Goal: Find specific page/section: Find specific page/section

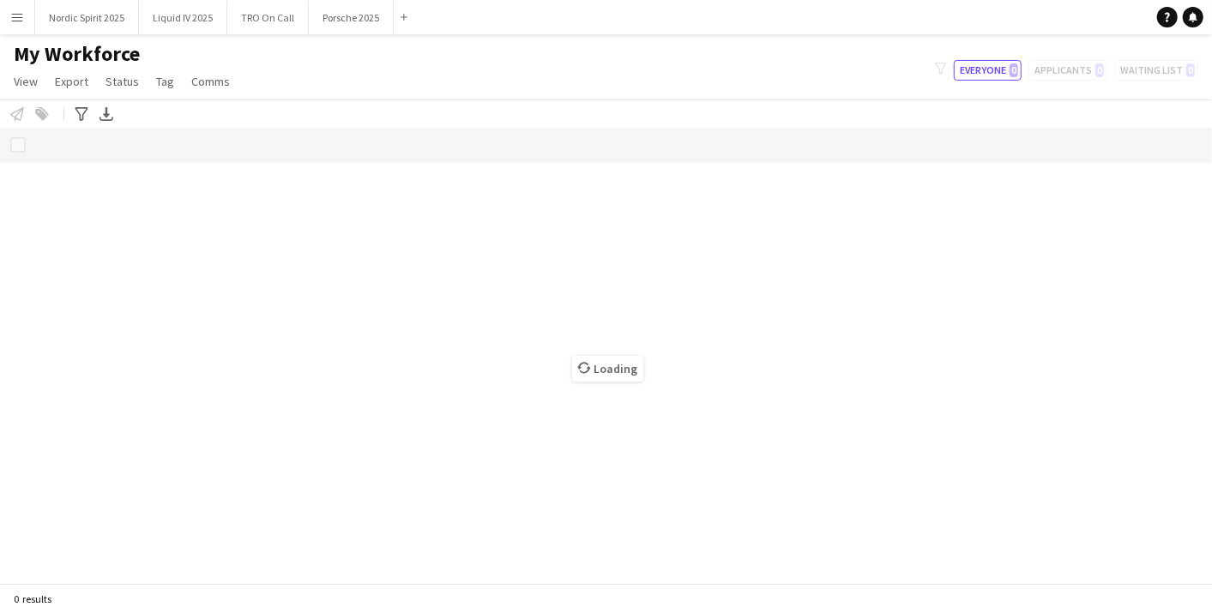
click at [18, 12] on app-icon "Menu" at bounding box center [17, 17] width 14 height 14
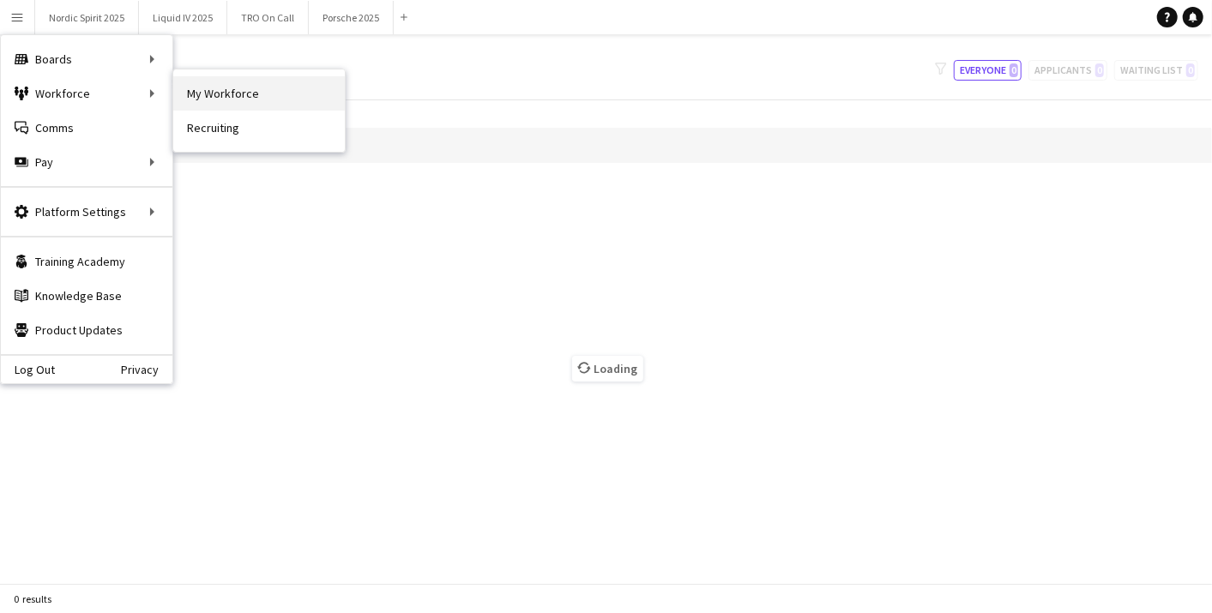
click at [248, 97] on link "My Workforce" at bounding box center [259, 93] width 172 height 34
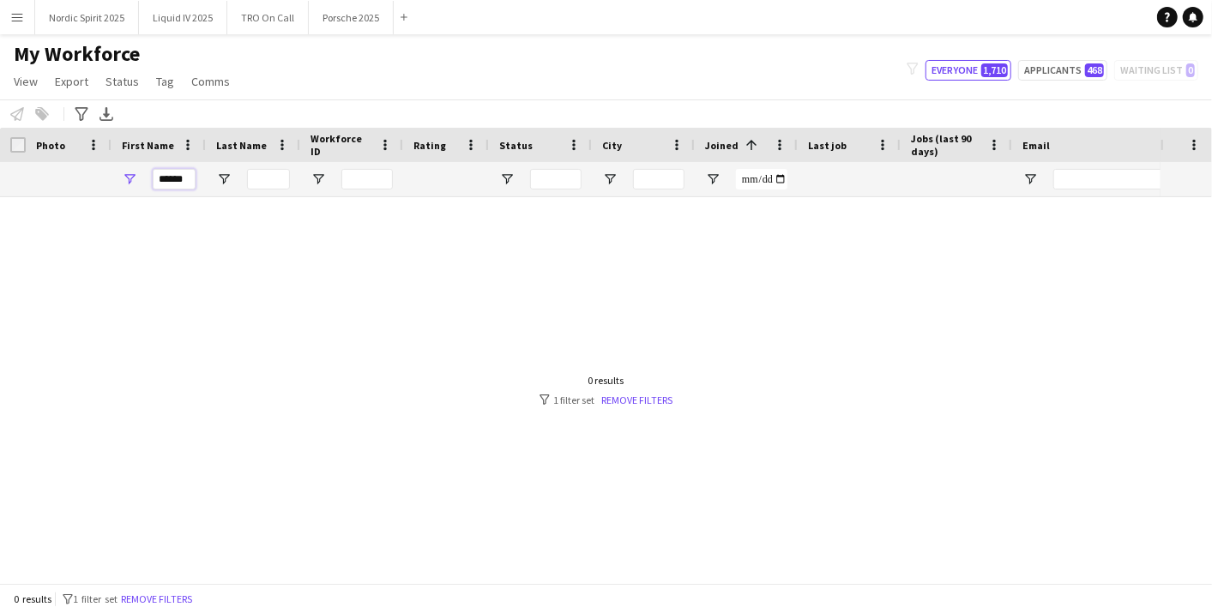
drag, startPoint x: 186, startPoint y: 185, endPoint x: 82, endPoint y: 179, distance: 104.8
click at [82, 179] on div "******" at bounding box center [930, 179] width 1860 height 34
type input "*"
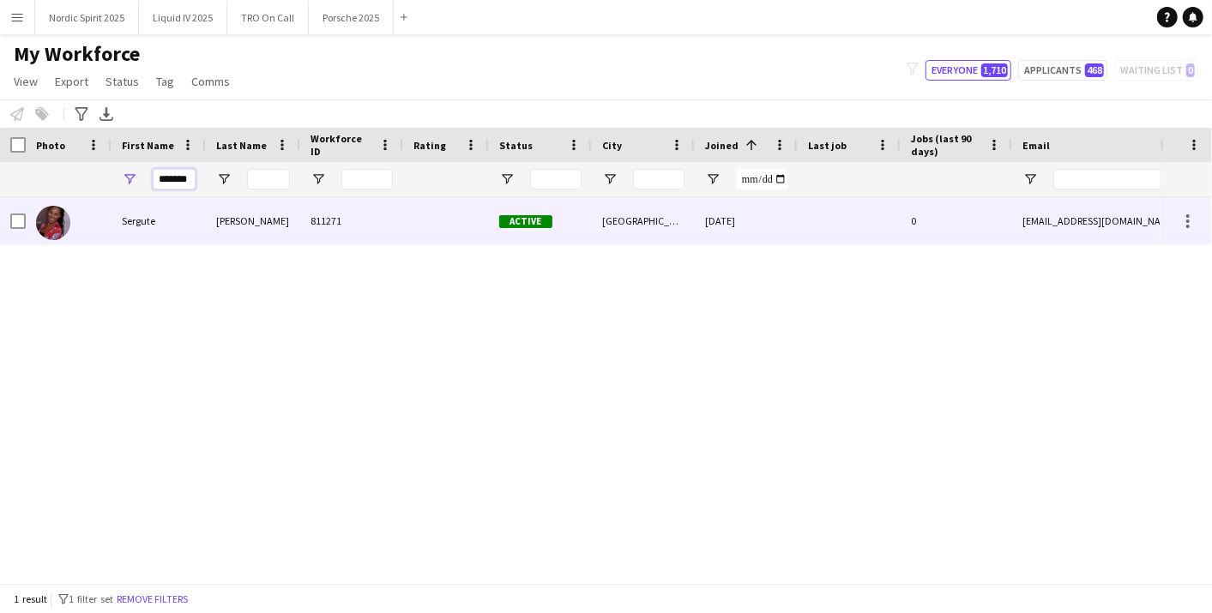
type input "*******"
click at [193, 201] on div "Sergute" at bounding box center [159, 220] width 94 height 47
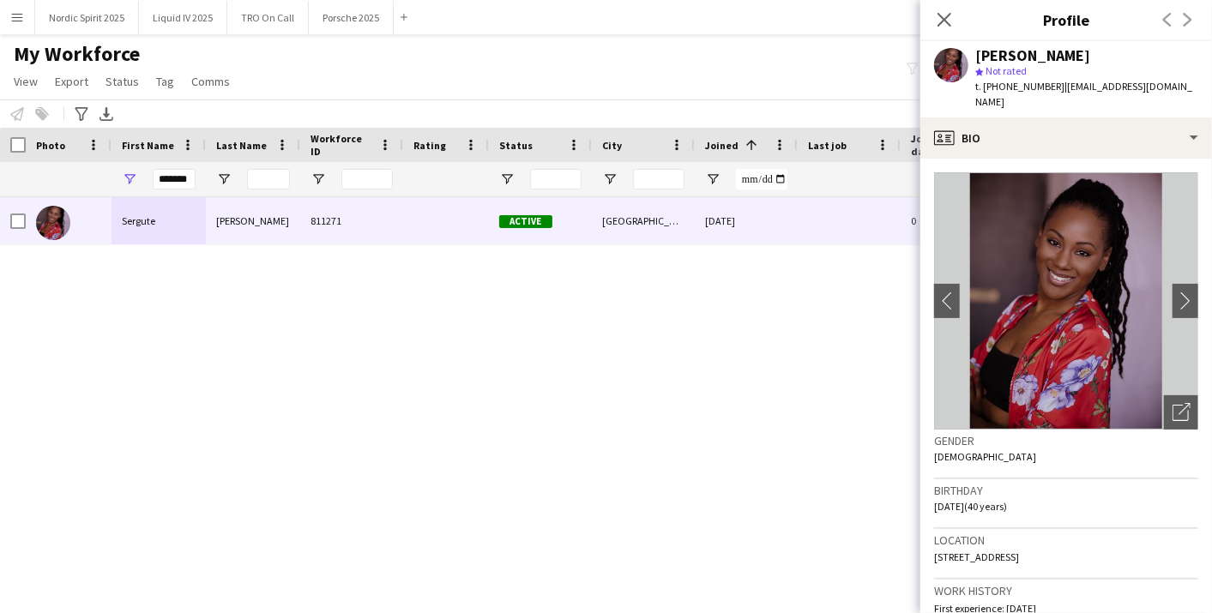
click at [1000, 10] on h3 "Profile" at bounding box center [1067, 20] width 292 height 22
click at [1173, 292] on app-icon "chevron-right" at bounding box center [1186, 301] width 27 height 18
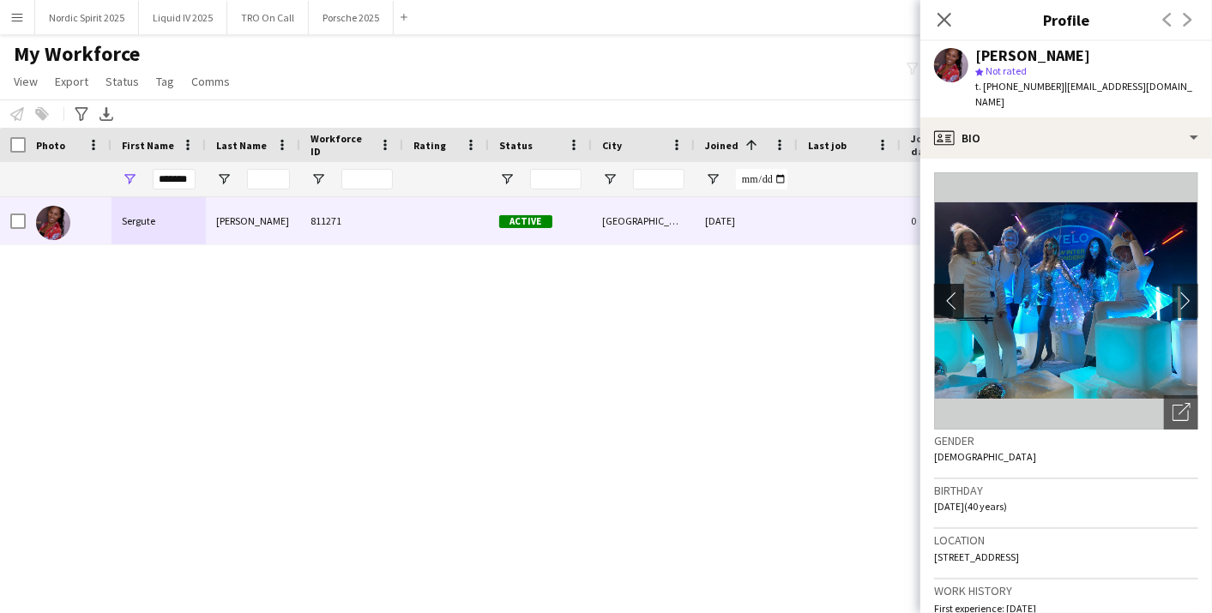
click at [951, 292] on app-icon "chevron-left" at bounding box center [947, 301] width 27 height 18
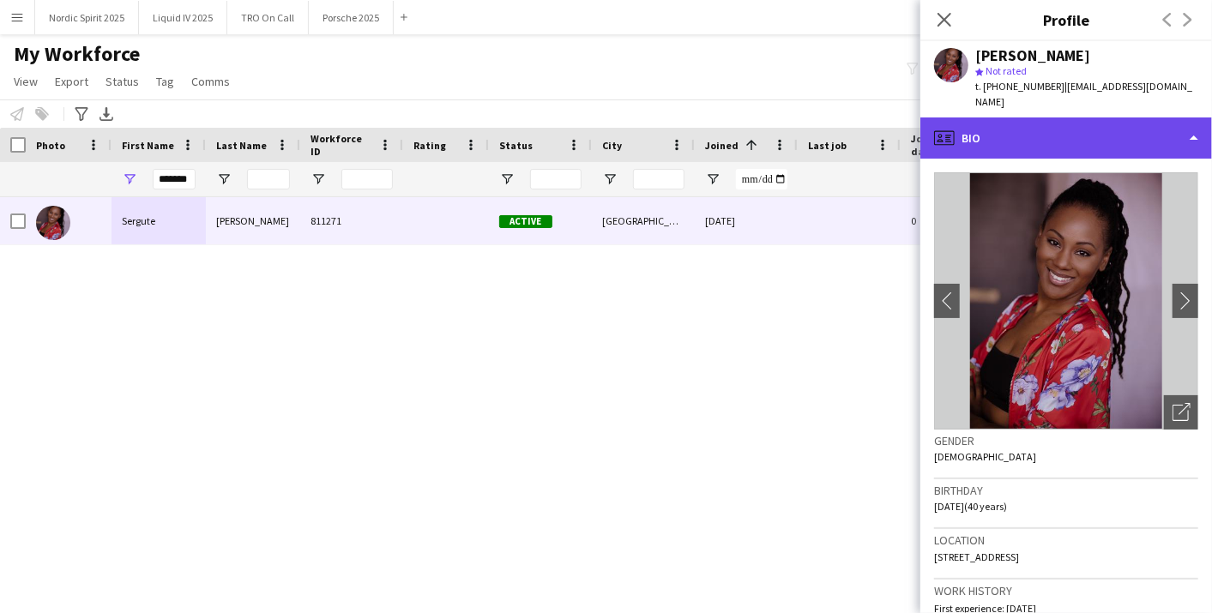
click at [1059, 120] on div "profile Bio" at bounding box center [1067, 138] width 292 height 41
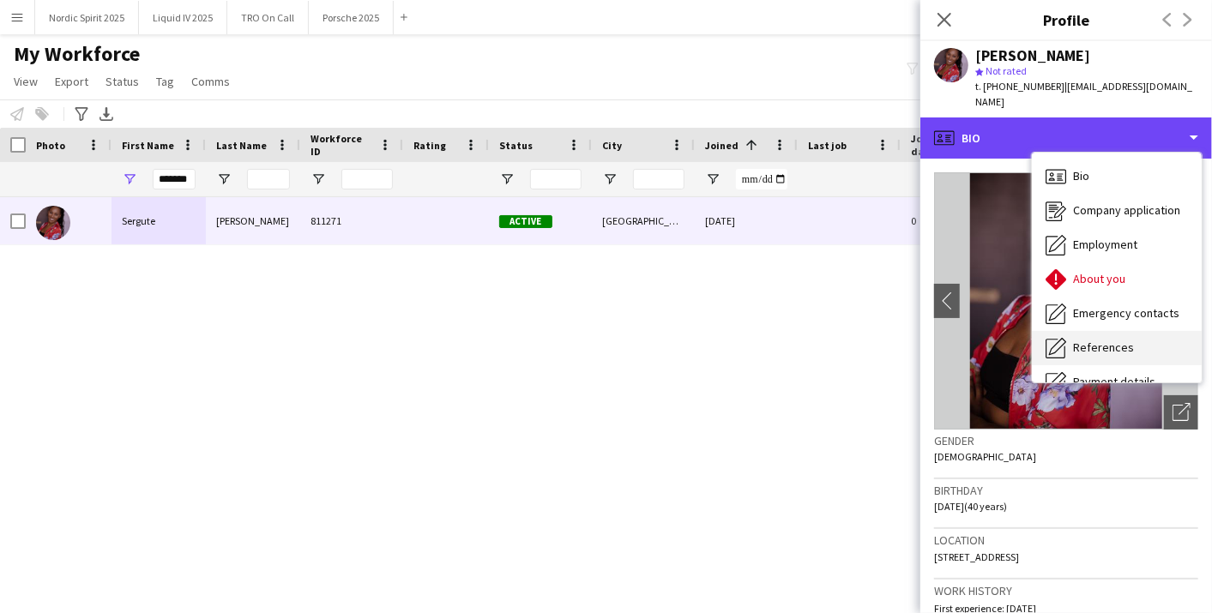
scroll to position [190, 0]
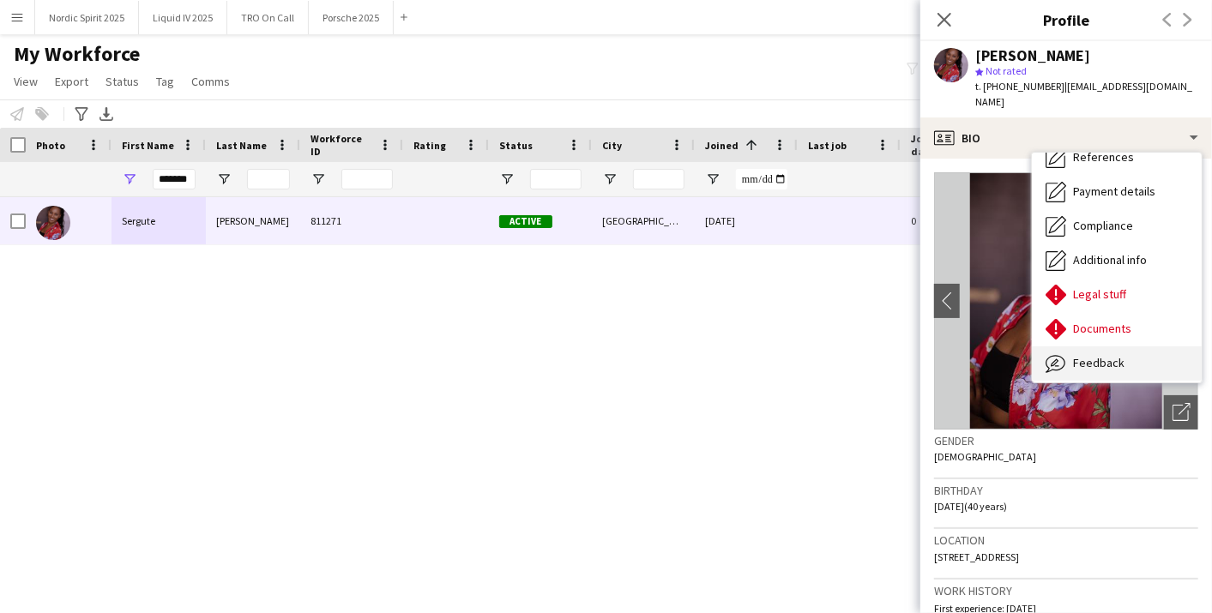
click at [1098, 355] on span "Feedback" at bounding box center [1098, 362] width 51 height 15
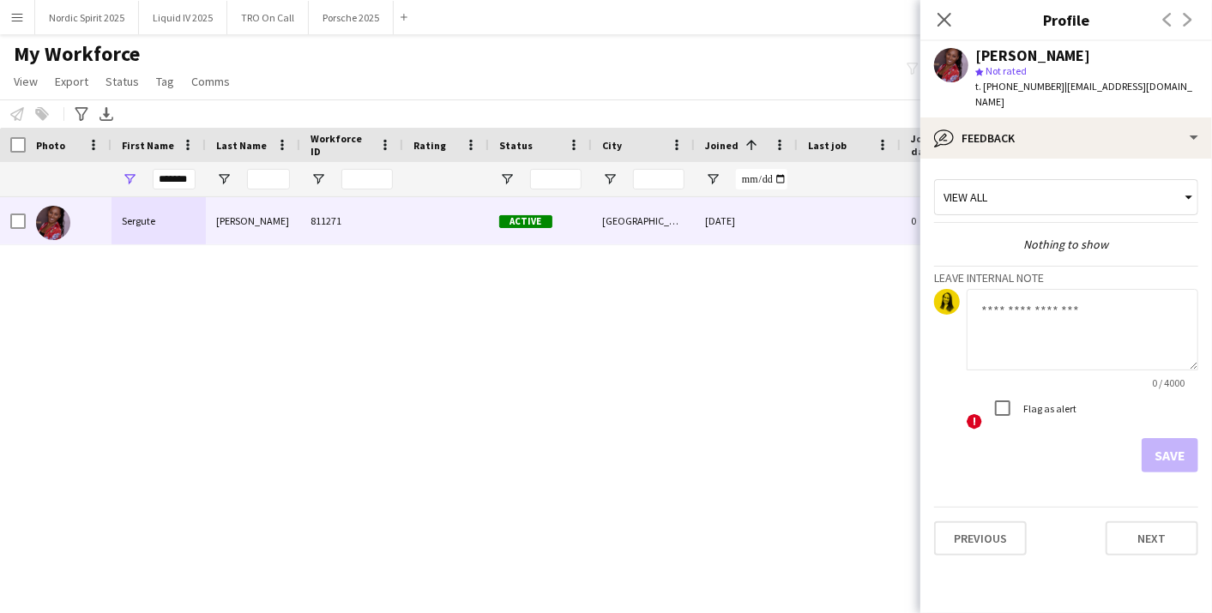
drag, startPoint x: 1144, startPoint y: 51, endPoint x: 965, endPoint y: 54, distance: 179.3
click at [965, 54] on div "[PERSON_NAME] star Not rated t. [PHONE_NUMBER] | [EMAIL_ADDRESS][DOMAIN_NAME]" at bounding box center [1067, 79] width 292 height 76
copy div "[PERSON_NAME]"
